Goal: Use online tool/utility: Utilize a website feature to perform a specific function

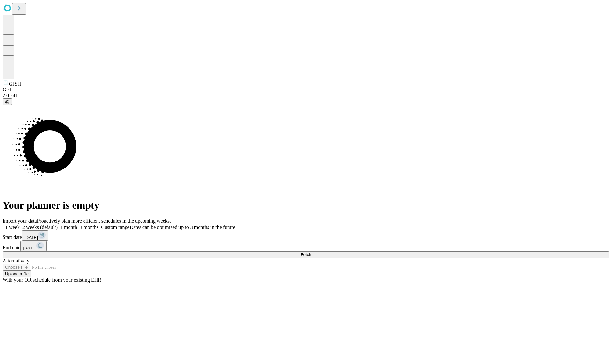
click at [311, 252] on span "Fetch" at bounding box center [306, 254] width 11 height 5
